Goal: Task Accomplishment & Management: Use online tool/utility

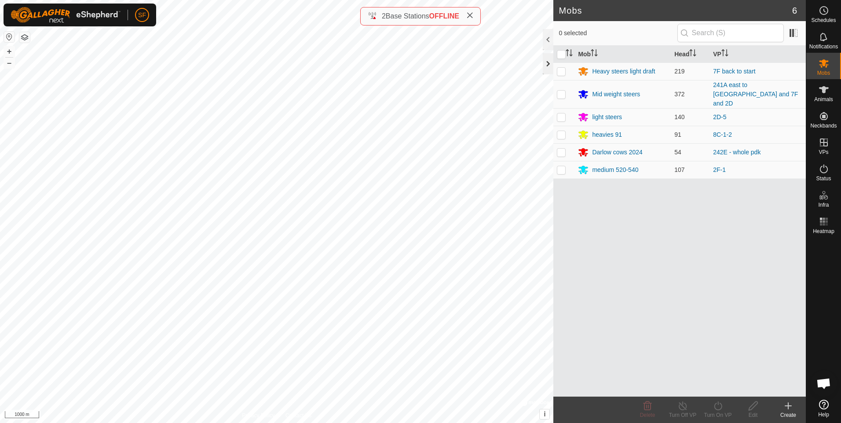
click at [547, 65] on div at bounding box center [548, 63] width 11 height 21
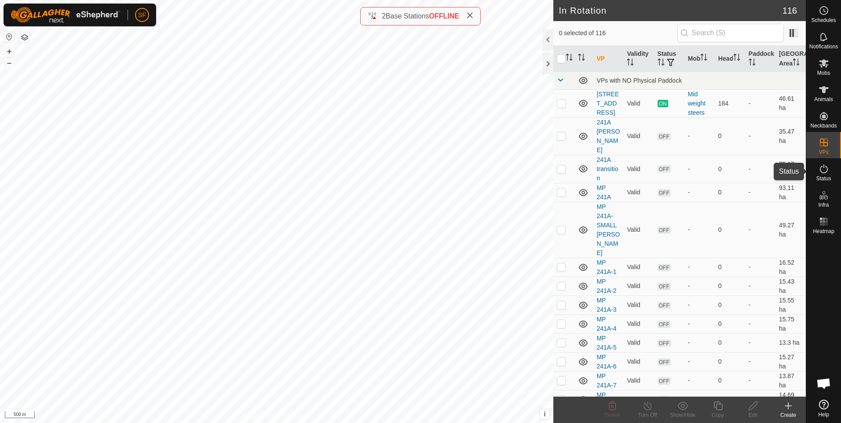
click at [827, 174] on es-activation-svg-icon at bounding box center [824, 169] width 16 height 14
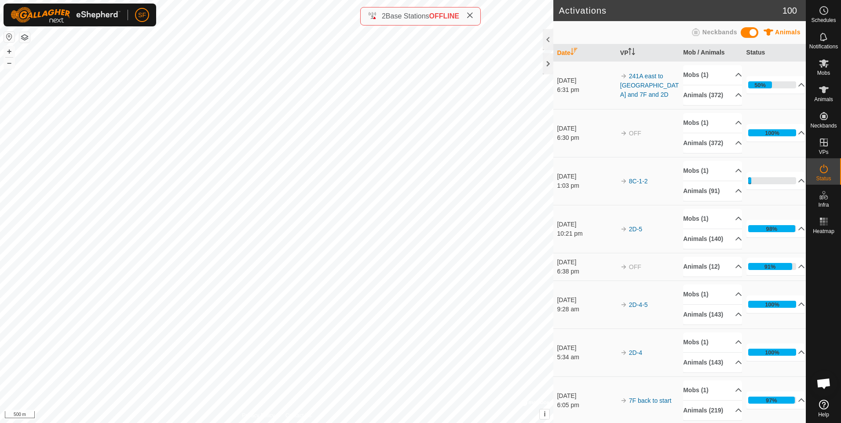
click at [824, 172] on icon at bounding box center [824, 169] width 11 height 11
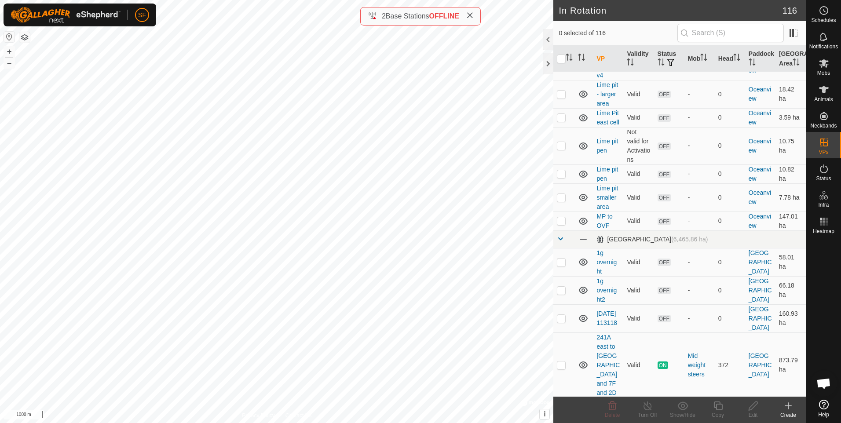
scroll to position [1118, 0]
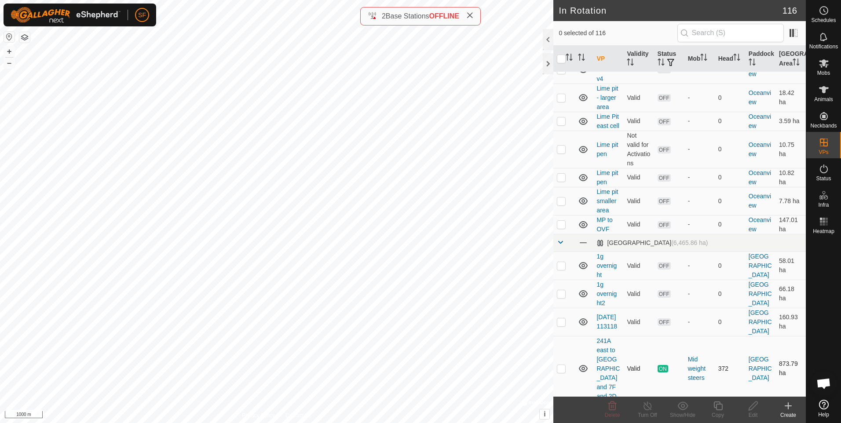
click at [560, 365] on p-checkbox at bounding box center [561, 368] width 9 height 7
checkbox input "true"
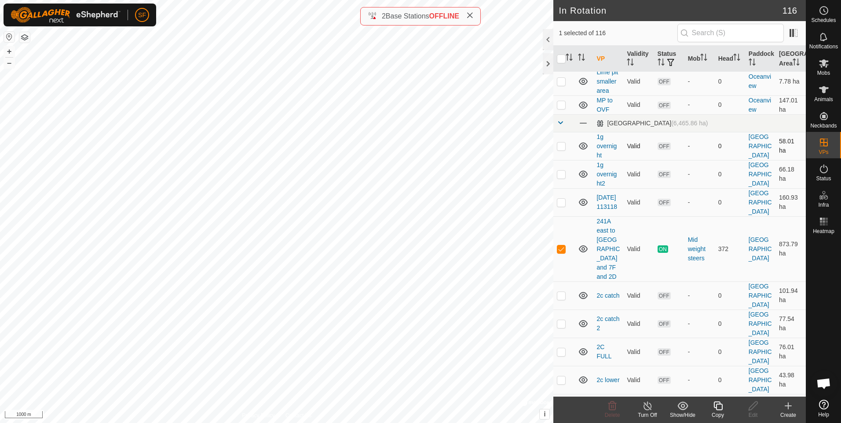
scroll to position [1250, 0]
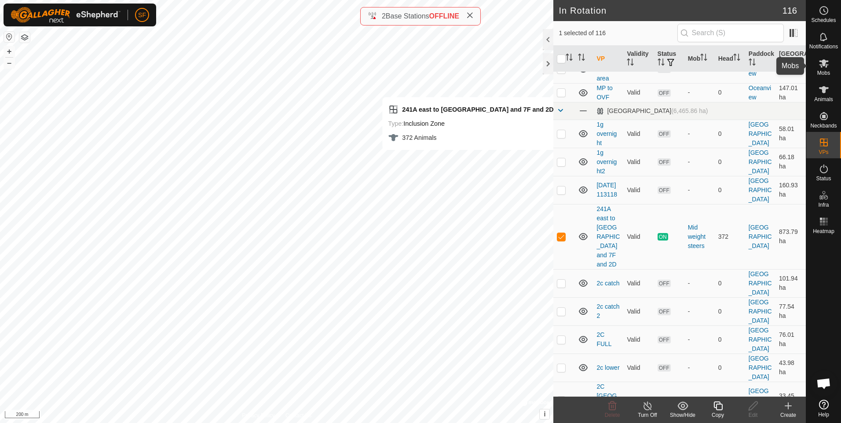
click at [825, 70] on es-mob-svg-icon at bounding box center [824, 63] width 16 height 14
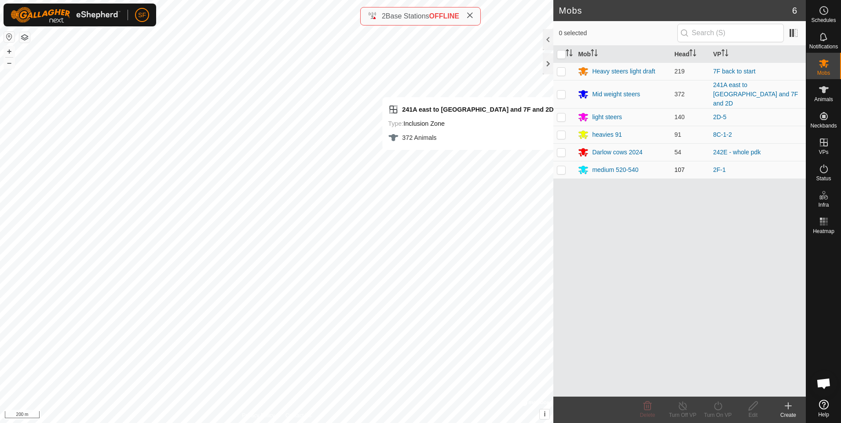
click at [559, 166] on p-checkbox at bounding box center [561, 169] width 9 height 7
checkbox input "true"
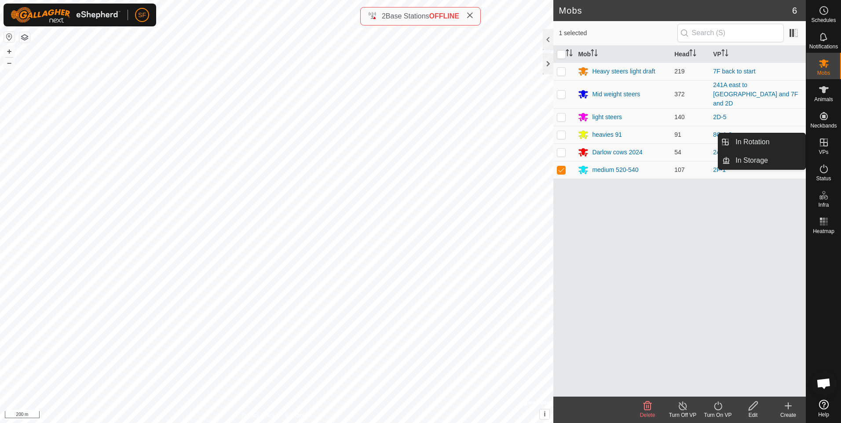
click at [823, 142] on icon at bounding box center [824, 142] width 11 height 11
click at [754, 140] on link "In Rotation" at bounding box center [768, 142] width 75 height 18
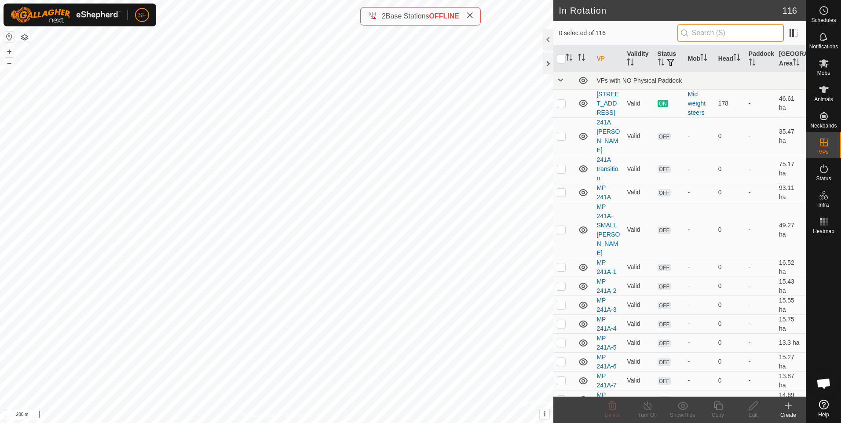
click at [728, 34] on input "text" at bounding box center [731, 33] width 106 height 18
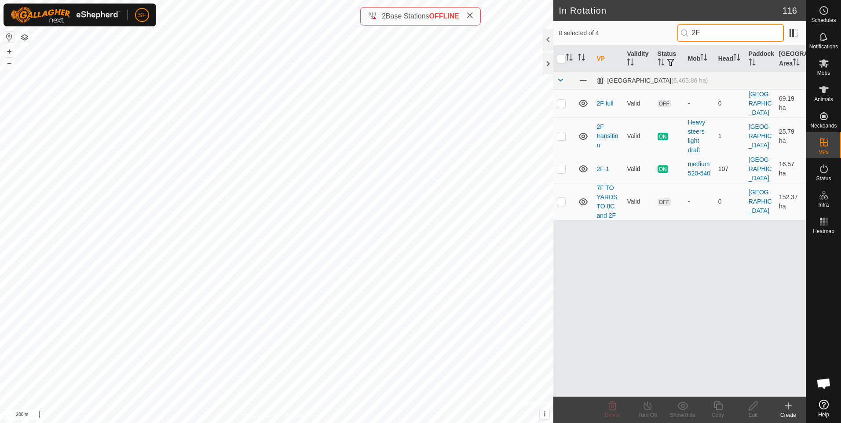
type input "2F"
click at [561, 165] on p-checkbox at bounding box center [561, 168] width 9 height 7
checkbox input "true"
click at [719, 404] on icon at bounding box center [718, 406] width 9 height 9
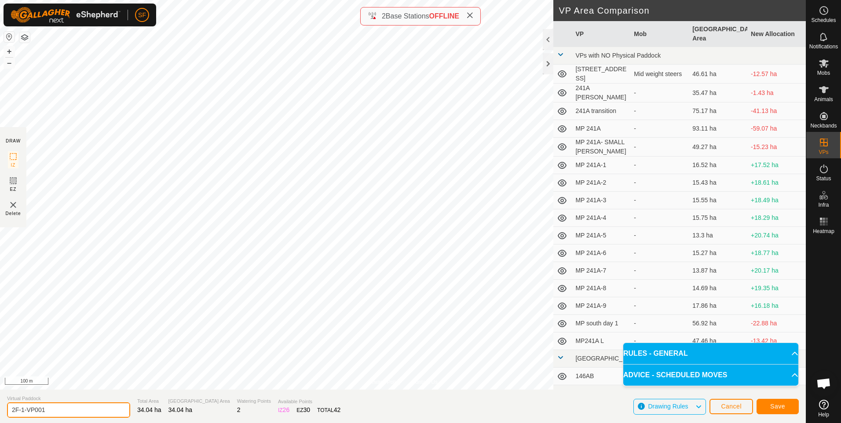
click at [65, 411] on input "2F-1-VP001" at bounding box center [68, 410] width 123 height 15
type input "2F-1 to 2"
click at [774, 408] on span "Save" at bounding box center [778, 406] width 15 height 7
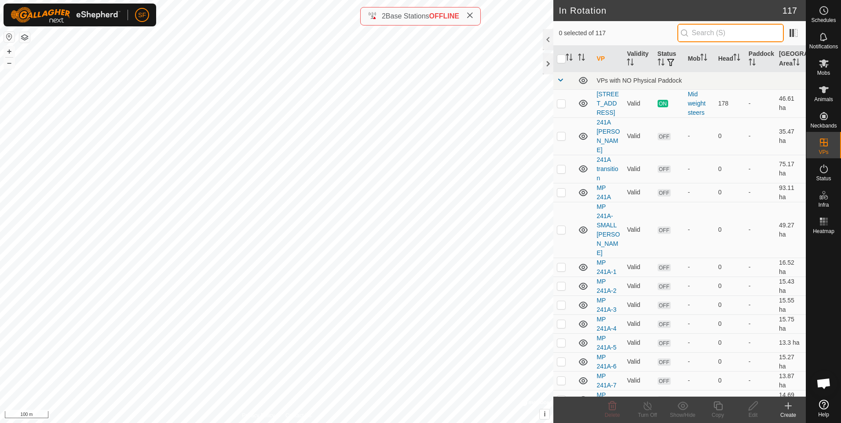
click at [732, 32] on input "text" at bounding box center [731, 33] width 106 height 18
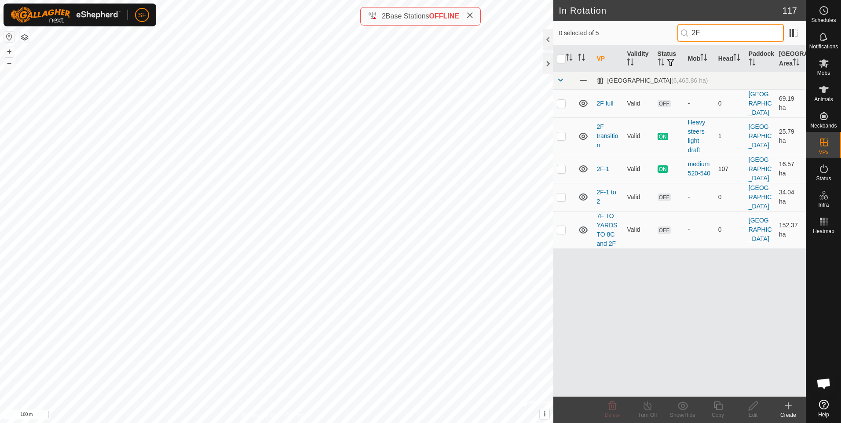
type input "2F"
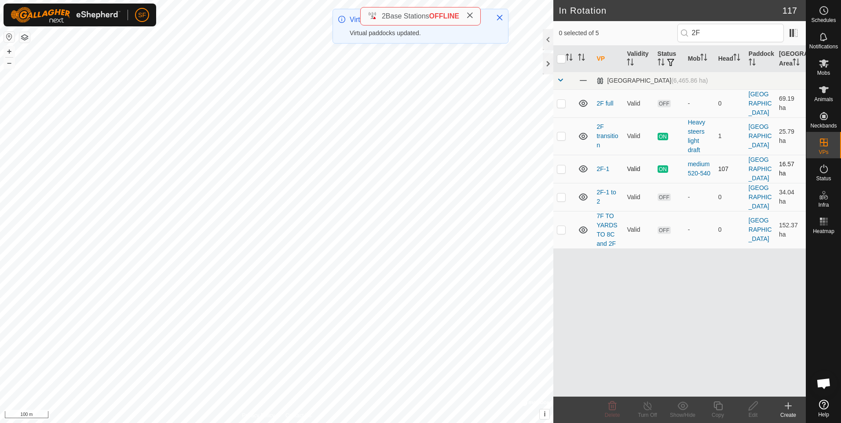
click at [560, 165] on p-checkbox at bounding box center [561, 168] width 9 height 7
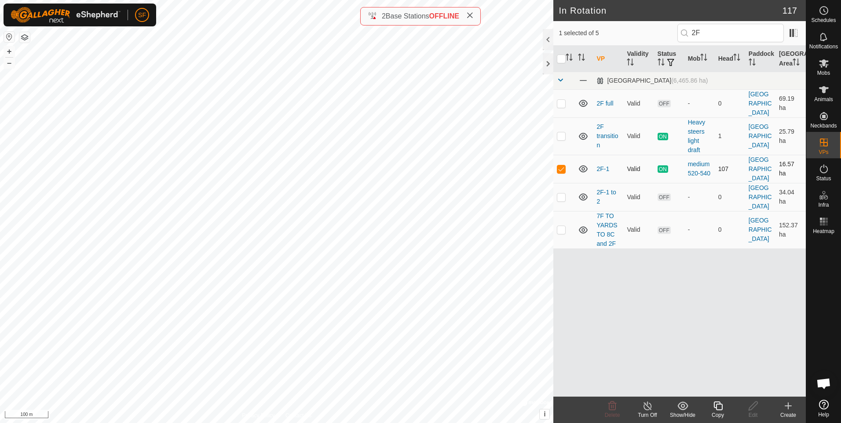
click at [563, 165] on p-checkbox at bounding box center [561, 168] width 9 height 7
checkbox input "false"
click at [790, 408] on icon at bounding box center [788, 406] width 11 height 11
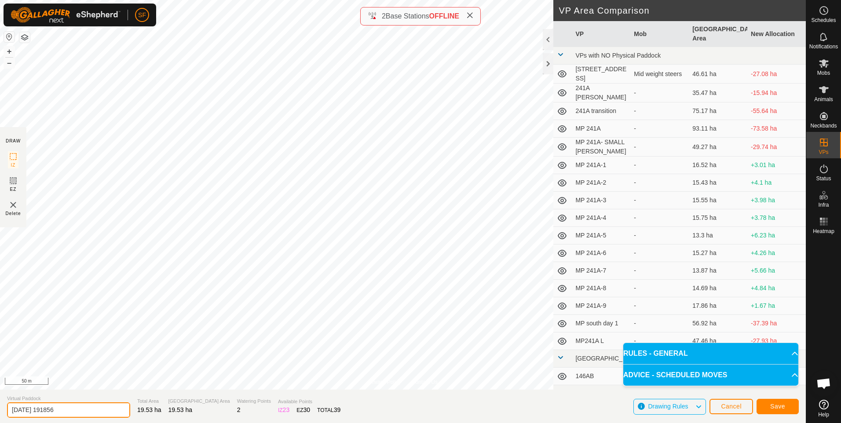
click at [73, 413] on input "2025-08-31 191856" at bounding box center [68, 410] width 123 height 15
type input "2"
type input "2F - 2"
click at [782, 406] on span "Save" at bounding box center [778, 406] width 15 height 7
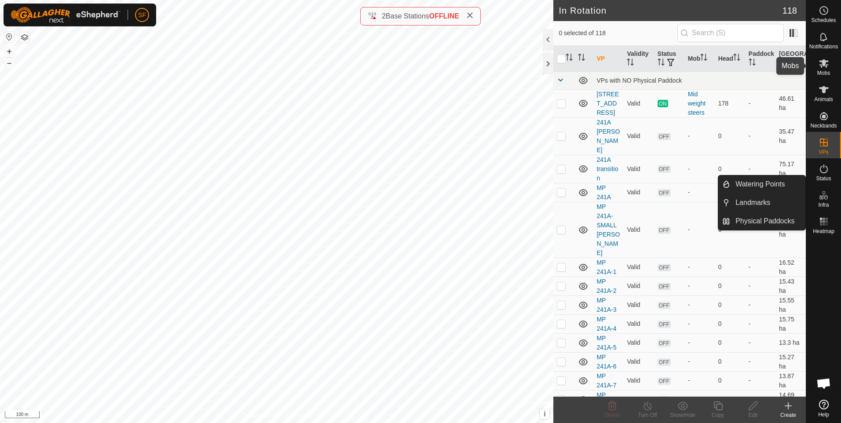
click at [824, 69] on es-mob-svg-icon at bounding box center [824, 63] width 16 height 14
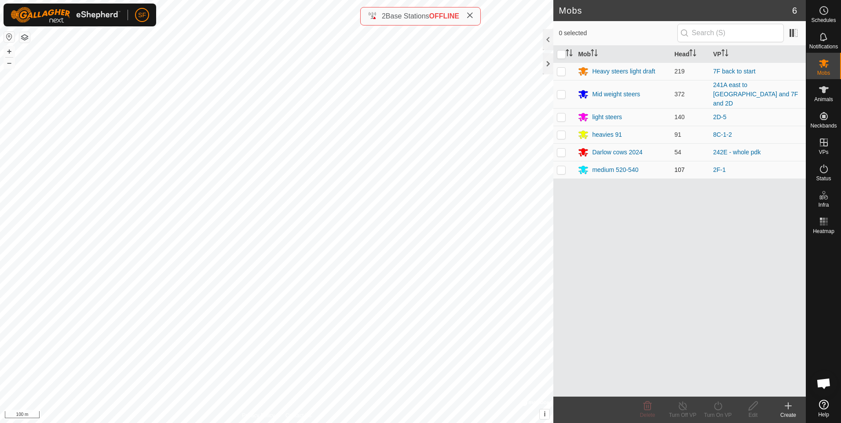
click at [562, 166] on p-checkbox at bounding box center [561, 169] width 9 height 7
checkbox input "true"
click at [682, 411] on icon at bounding box center [683, 406] width 11 height 11
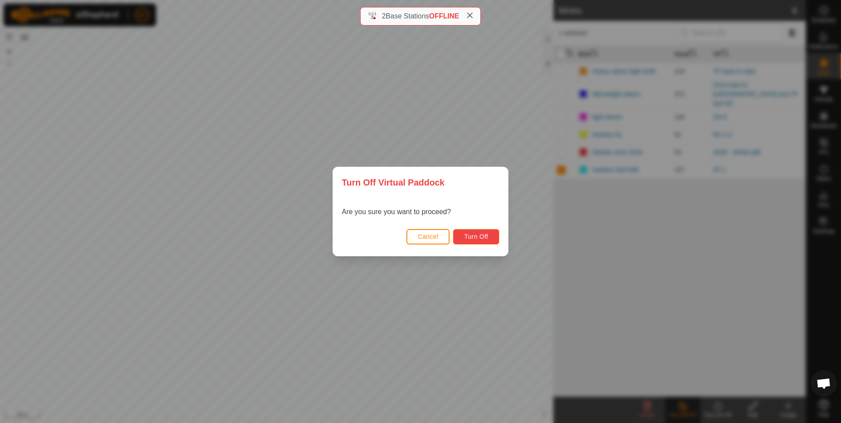
click at [464, 235] on button "Turn Off" at bounding box center [476, 236] width 46 height 15
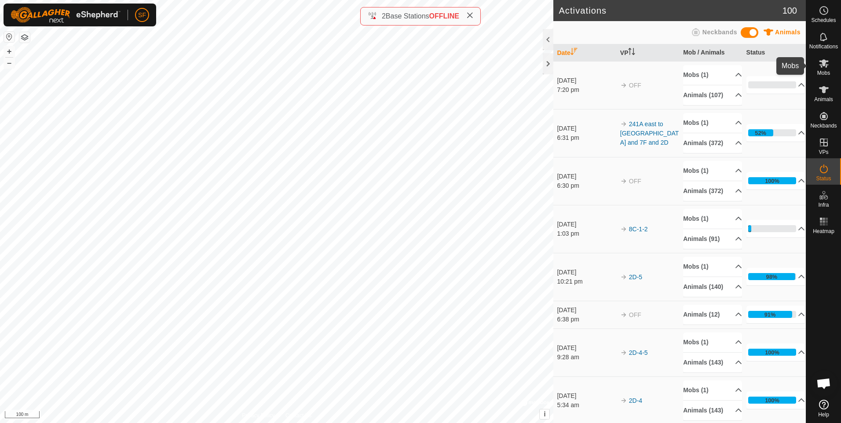
click at [826, 63] on icon at bounding box center [824, 63] width 11 height 11
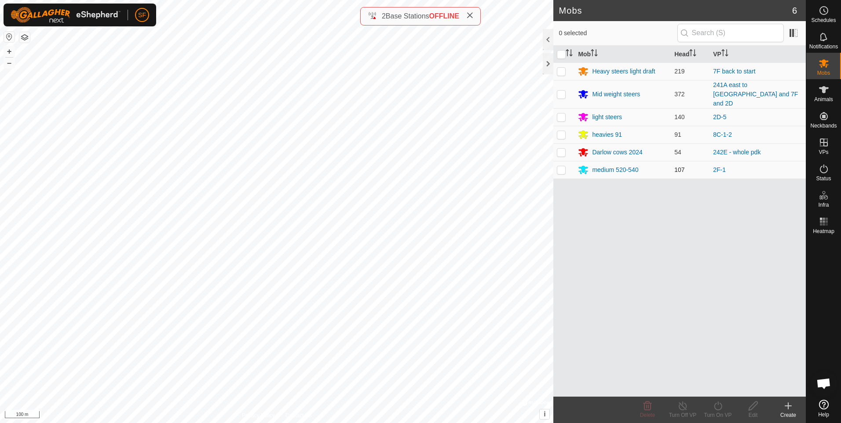
click at [563, 166] on p-checkbox at bounding box center [561, 169] width 9 height 7
checkbox input "true"
click at [718, 407] on icon at bounding box center [718, 406] width 11 height 11
click at [711, 385] on link "Now" at bounding box center [744, 387] width 87 height 18
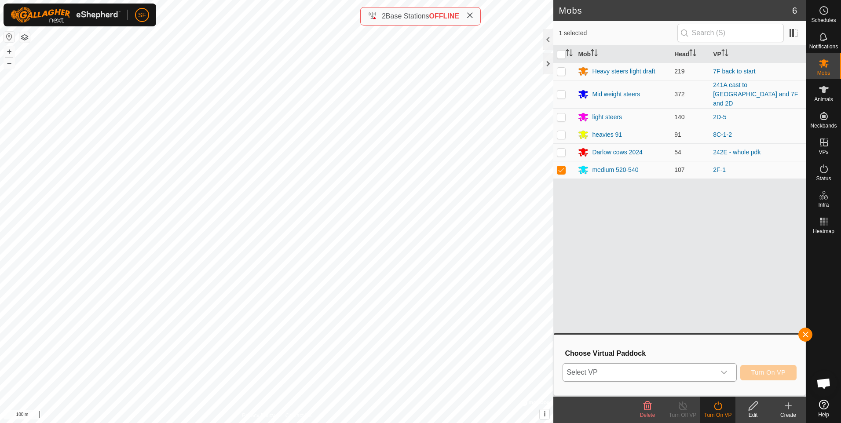
click at [644, 373] on span "Select VP" at bounding box center [639, 373] width 152 height 18
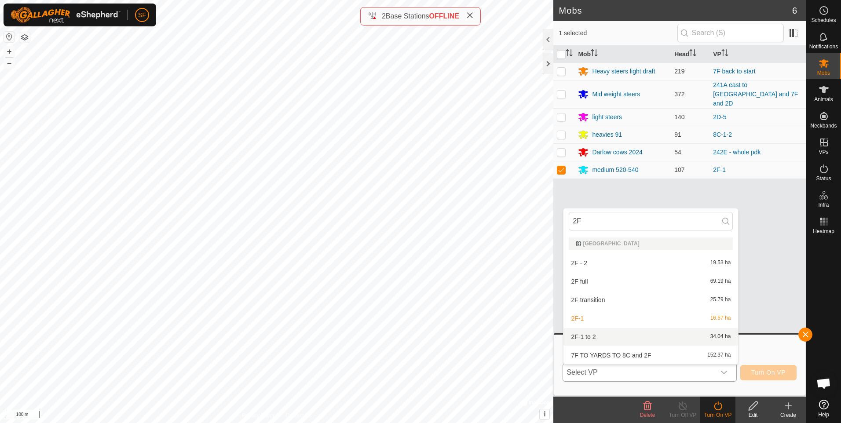
type input "2F"
click at [585, 337] on li "2F-1 to 2 34.04 ha" at bounding box center [651, 337] width 175 height 18
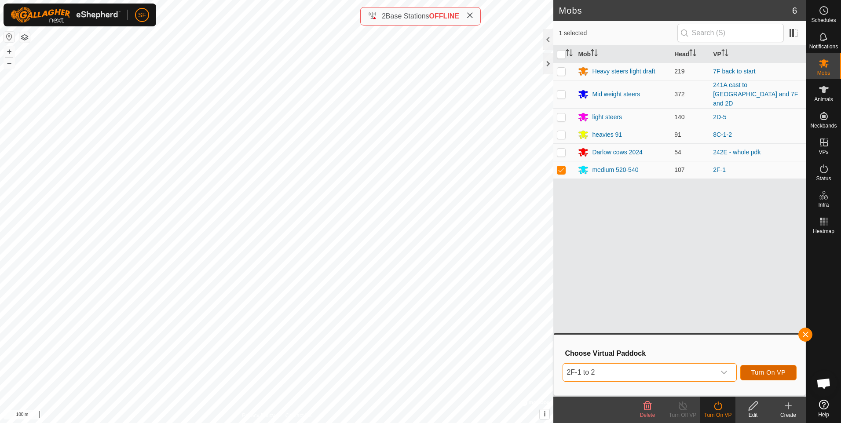
click at [761, 372] on span "Turn On VP" at bounding box center [769, 372] width 34 height 7
